Goal: Check status: Check status

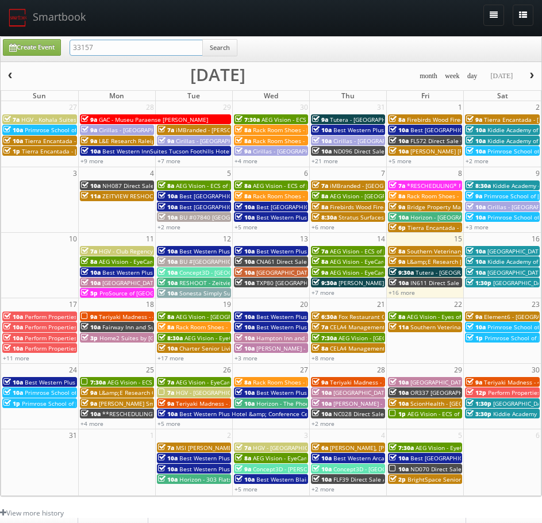
drag, startPoint x: 150, startPoint y: 45, endPoint x: 45, endPoint y: 43, distance: 104.7
click at [45, 43] on div "Create Event 33157 Search" at bounding box center [272, 50] width 556 height 22
paste input "7096"
type input "37096"
click at [219, 45] on button "Search" at bounding box center [219, 47] width 35 height 17
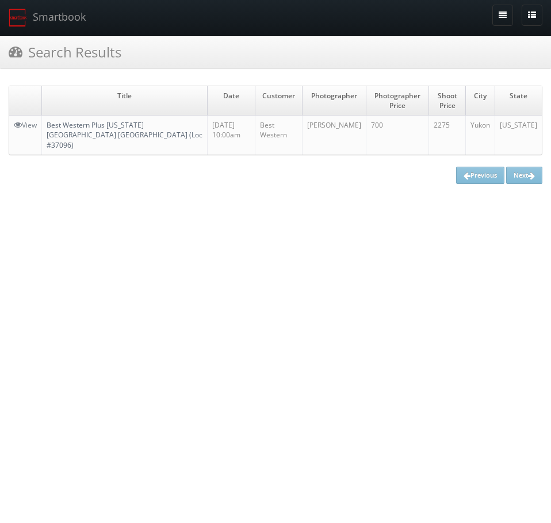
click at [138, 129] on link "Best Western Plus Oklahoma City Yukon (Loc #37096)" at bounding box center [125, 134] width 156 height 29
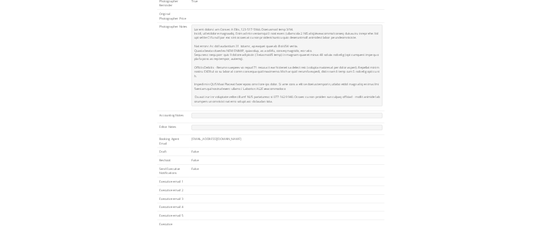
scroll to position [575, 0]
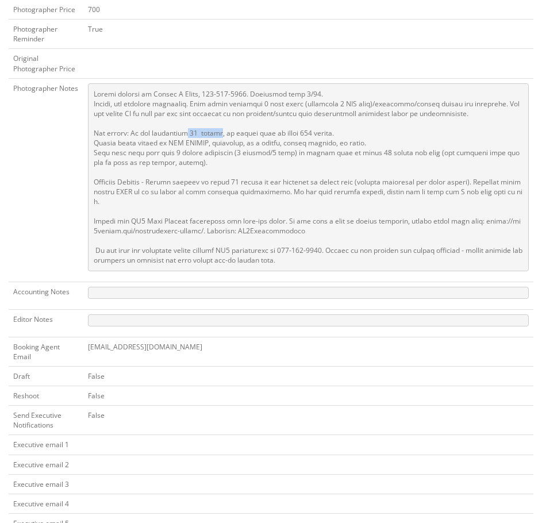
drag, startPoint x: 183, startPoint y: 113, endPoint x: 217, endPoint y: 113, distance: 33.4
click at [217, 113] on pre at bounding box center [308, 177] width 441 height 188
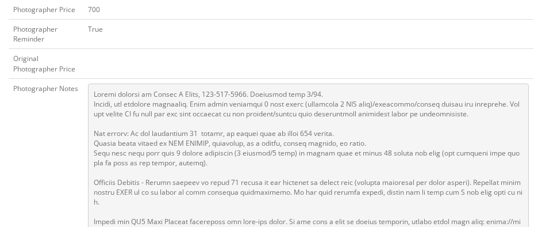
click at [517, 49] on td at bounding box center [308, 63] width 450 height 29
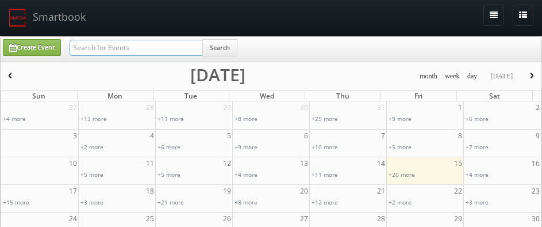
click at [101, 44] on input "text" at bounding box center [136, 48] width 133 height 16
type input "joliet"
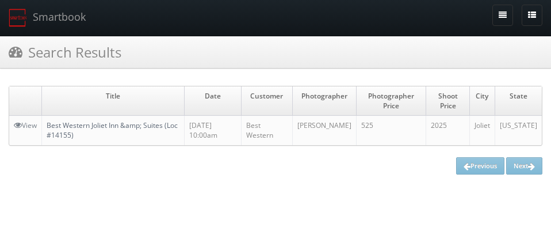
click at [83, 129] on link "Best Western Joliet Inn &amp; Suites (Loc #14155)" at bounding box center [112, 130] width 131 height 20
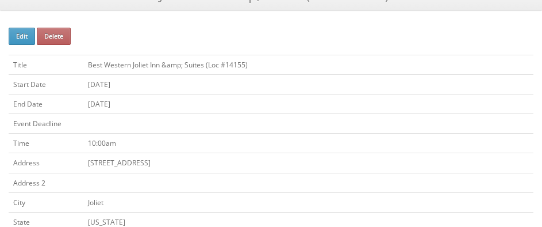
scroll to position [58, 0]
